Goal: Obtain resource: Obtain resource

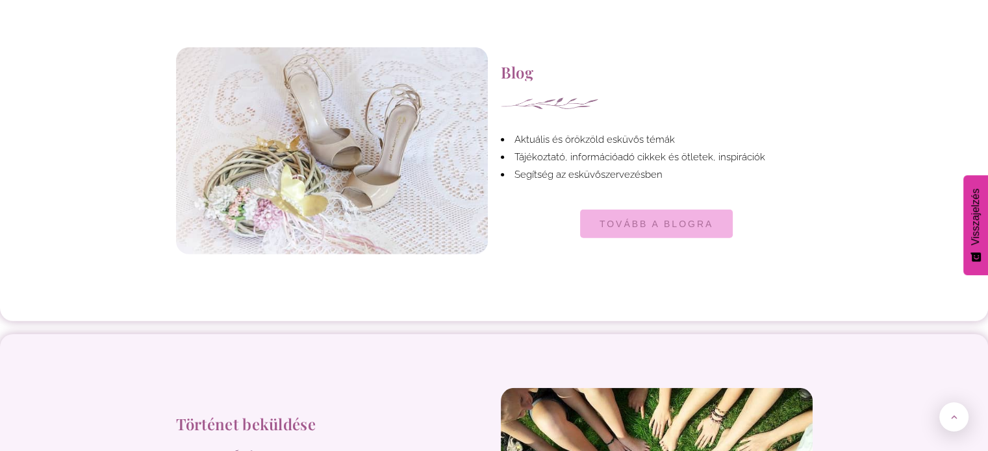
scroll to position [3507, 0]
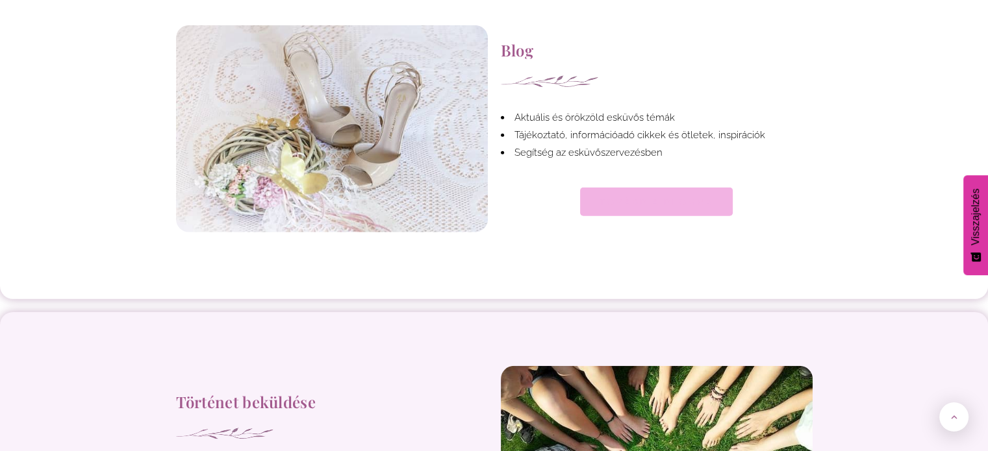
click at [696, 194] on link "TOVÁBB A BLOGRA" at bounding box center [656, 202] width 153 height 29
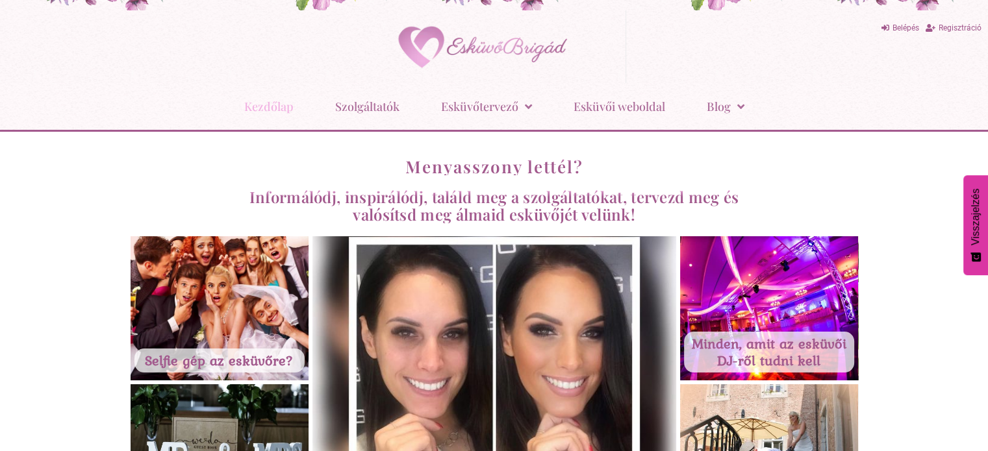
scroll to position [0, 0]
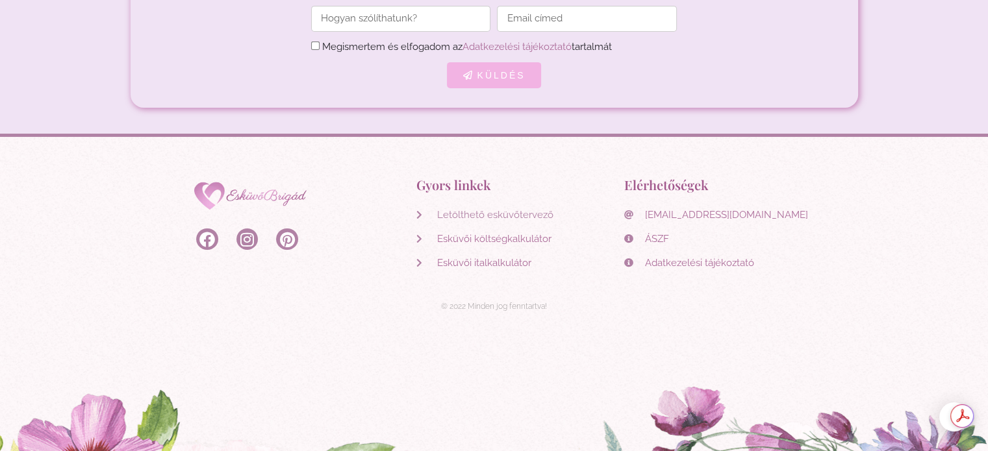
click at [496, 207] on span "Letölthető esküvőtervező" at bounding box center [493, 216] width 119 height 18
